Goal: Task Accomplishment & Management: Use online tool/utility

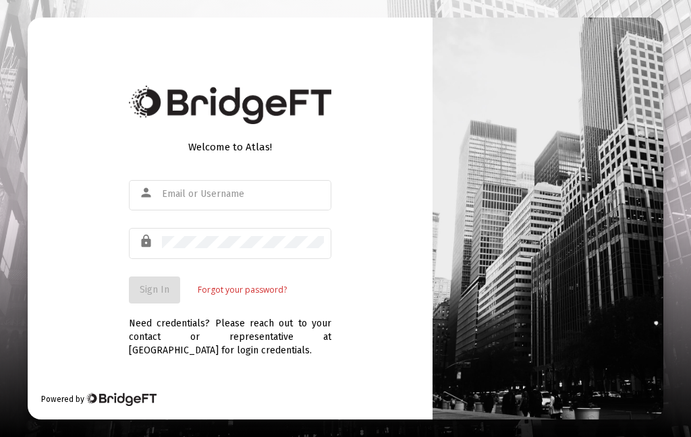
type input "[EMAIL_ADDRESS][DOMAIN_NAME]"
click at [164, 295] on span "Sign In" at bounding box center [155, 289] width 30 height 11
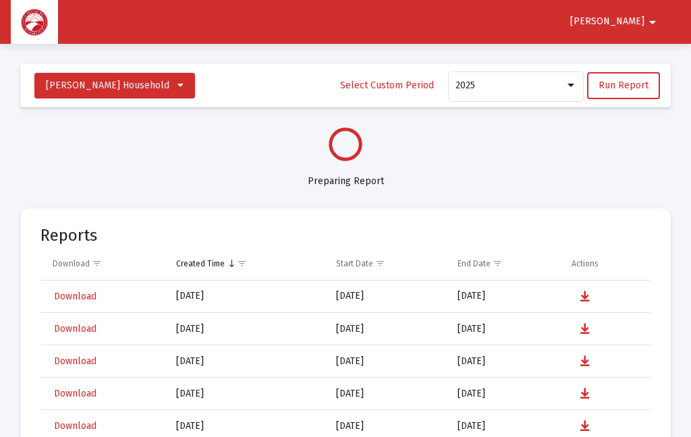
select select "View all"
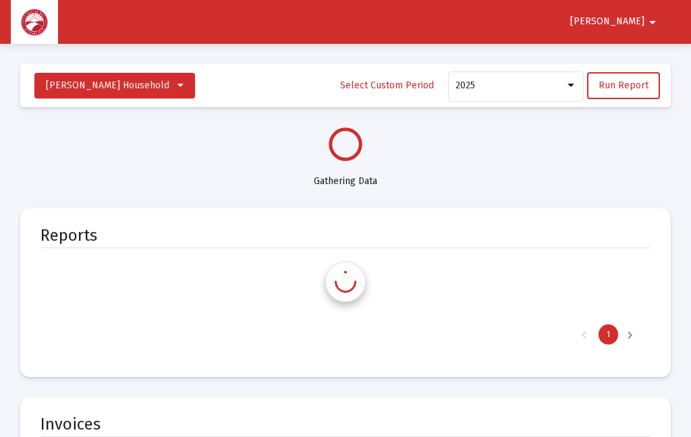
select select "View all"
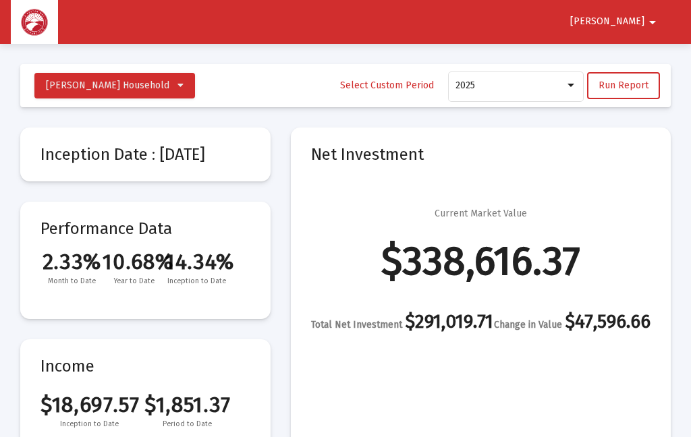
click at [635, 85] on span "Run Report" at bounding box center [623, 85] width 50 height 11
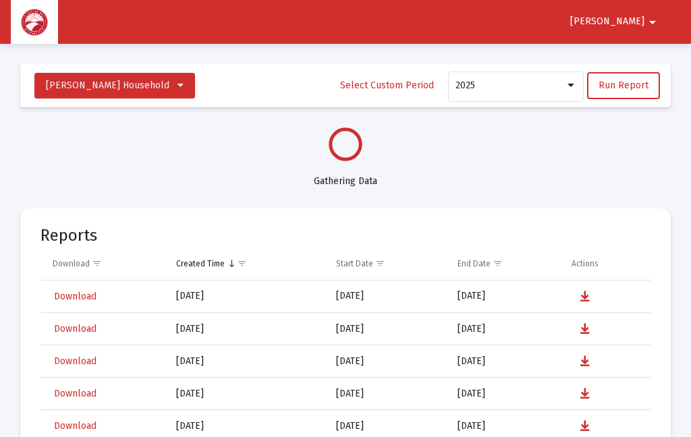
select select "View all"
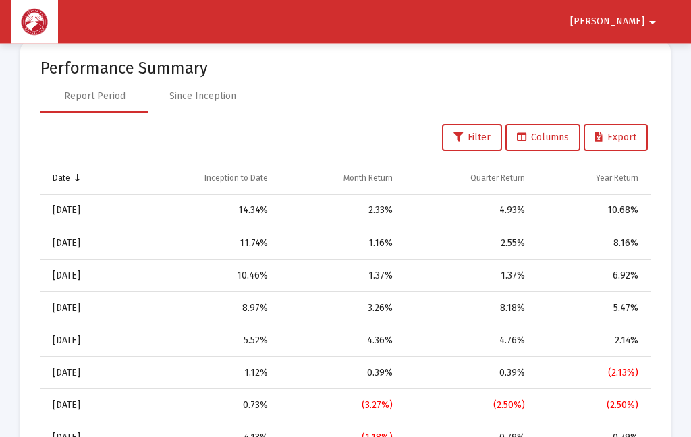
scroll to position [1221, 0]
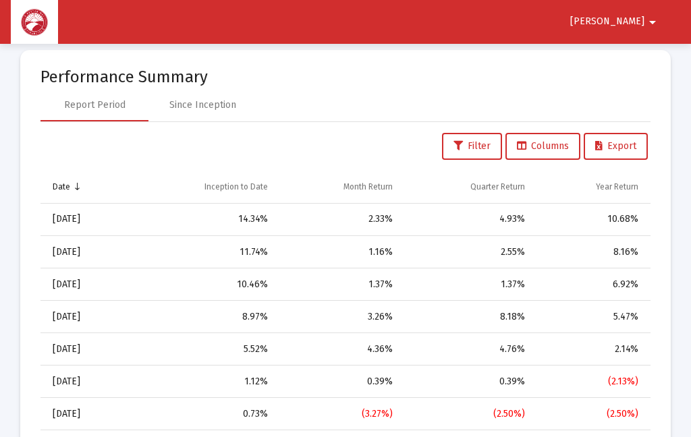
click at [641, 16] on span "Richard" at bounding box center [607, 21] width 74 height 11
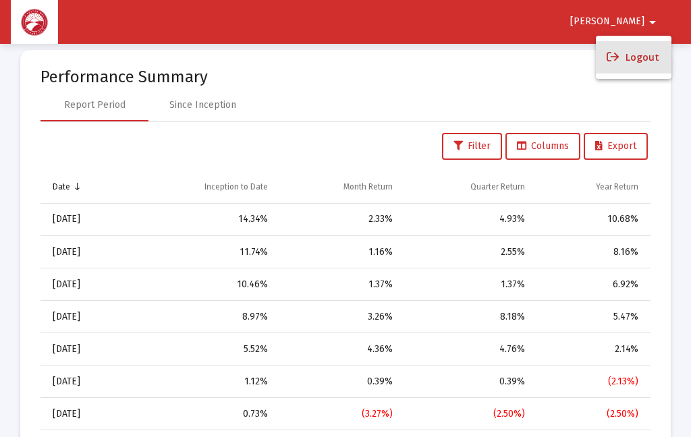
click at [645, 55] on button "Logout" at bounding box center [633, 57] width 76 height 32
